Goal: Task Accomplishment & Management: Manage account settings

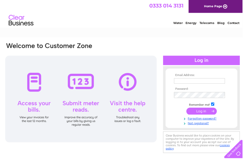
click at [191, 83] on input "text" at bounding box center [202, 82] width 52 height 6
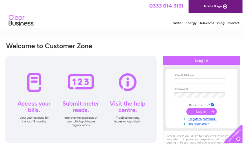
scroll to position [59, 0]
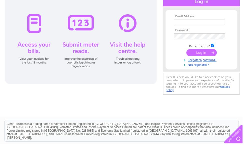
type input "rogjen50@tiscali.co.uk"
click at [205, 54] on input "submit" at bounding box center [203, 53] width 31 height 7
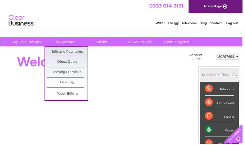
click at [76, 53] on link "Bills and Payments" at bounding box center [67, 52] width 41 height 10
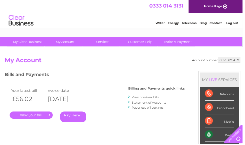
click at [41, 116] on link "." at bounding box center [32, 115] width 44 height 7
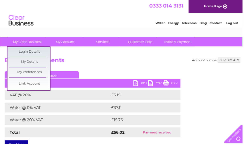
click at [128, 67] on div "Account number 30297694 Bills and Payments Current Invoice PDF CSV Print Total" at bounding box center [124, 102] width 238 height 90
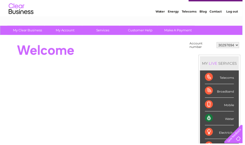
scroll to position [12, 0]
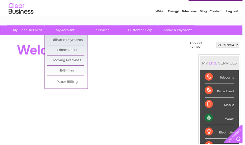
click at [76, 41] on link "Bills and Payments" at bounding box center [67, 41] width 41 height 10
click at [74, 62] on link "Moving Premises" at bounding box center [67, 61] width 41 height 10
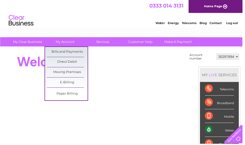
click at [79, 73] on link "Moving Premises" at bounding box center [67, 73] width 41 height 10
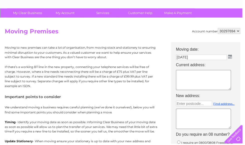
scroll to position [29, 0]
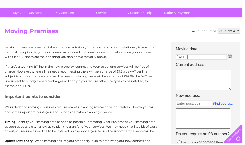
click at [147, 14] on link "Customer Help" at bounding box center [141, 12] width 41 height 9
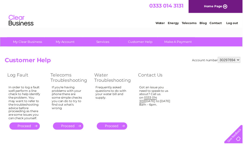
click at [242, 40] on div "My Clear Business Login Details My Details My Preferences Link Account My Accou…" at bounding box center [122, 43] width 245 height 10
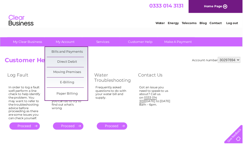
click at [79, 54] on link "Bills and Payments" at bounding box center [67, 52] width 41 height 10
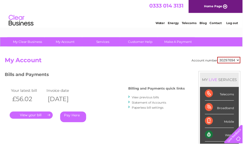
click at [218, 23] on link "Contact" at bounding box center [218, 23] width 12 height 4
click at [183, 129] on div "Bills and Payments Billing and Payments quick links View previous bills Stateme…" at bounding box center [96, 101] width 182 height 59
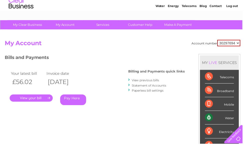
scroll to position [18, 0]
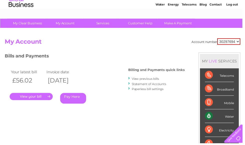
click at [166, 85] on link "Statement of Accounts" at bounding box center [150, 85] width 35 height 4
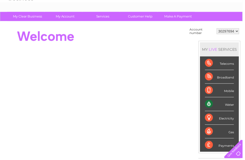
scroll to position [26, 0]
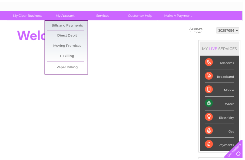
click at [80, 26] on link "Bills and Payments" at bounding box center [67, 26] width 41 height 10
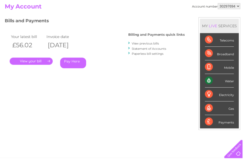
scroll to position [54, 0]
click at [43, 60] on link "." at bounding box center [32, 62] width 44 height 7
